Goal: Task Accomplishment & Management: Manage account settings

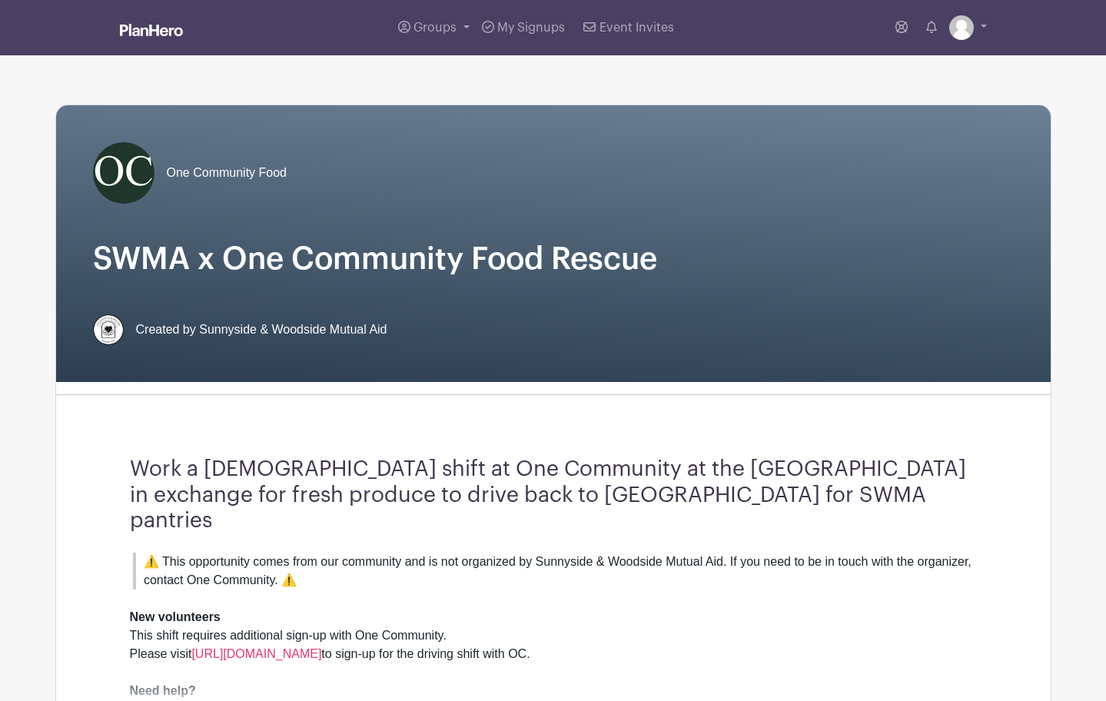
scroll to position [469, 0]
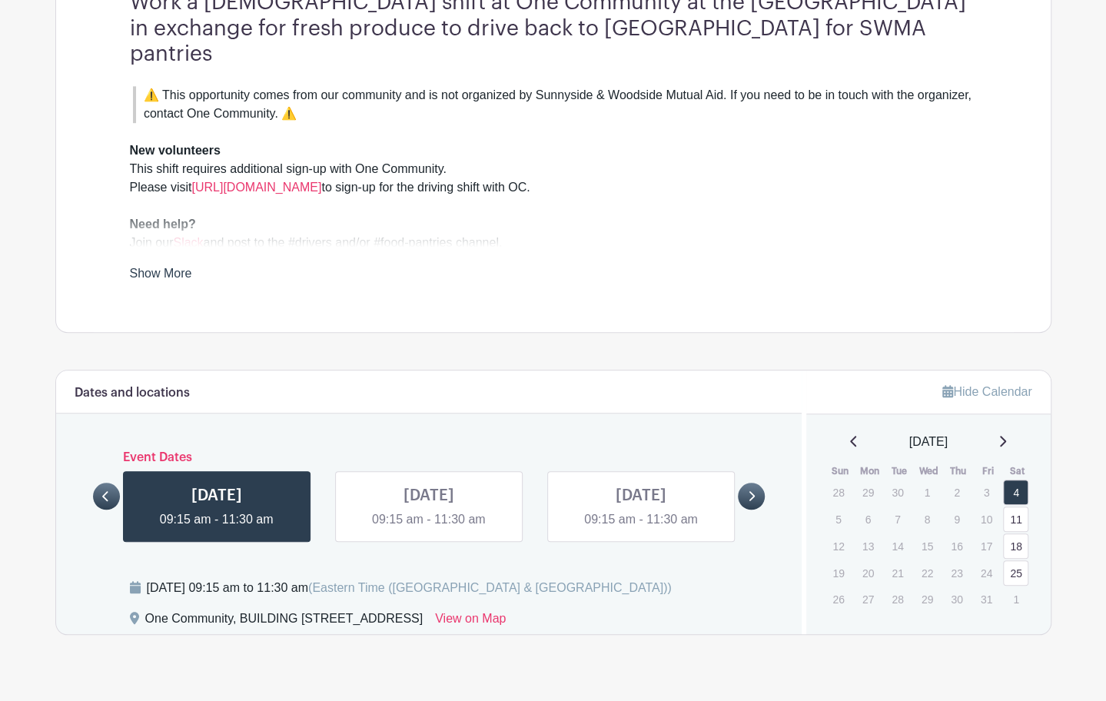
click at [1050, 413] on div "Dates and locations Event Dates SAT Sep 27, 2025 09:15 am - 11:30 am 1 spot ope…" at bounding box center [553, 502] width 996 height 265
